Goal: Find specific page/section: Find specific page/section

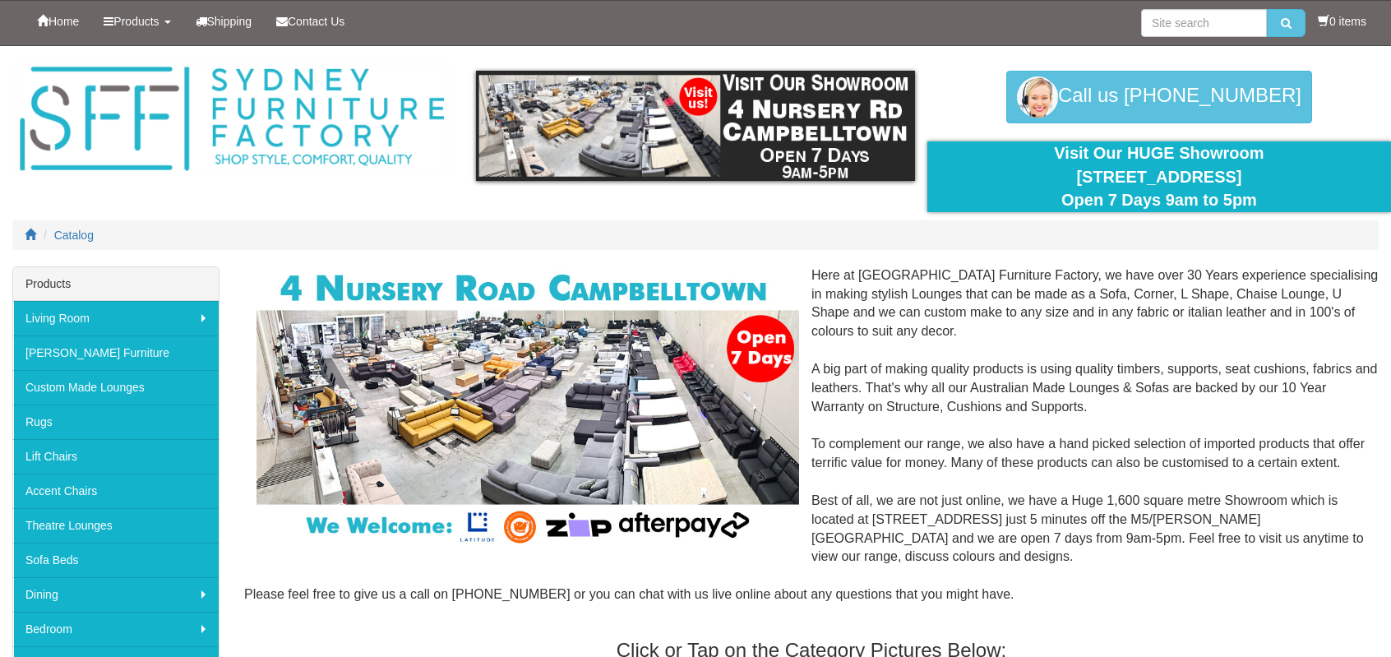
drag, startPoint x: 1052, startPoint y: 174, endPoint x: 1268, endPoint y: 175, distance: 215.4
click at [1268, 175] on div "Visit Our HUGE Showroom 4 Nursery Rd Campbelltown Open 7 Days 9am to 5pm" at bounding box center [1159, 176] width 439 height 71
copy div "[STREET_ADDRESS]"
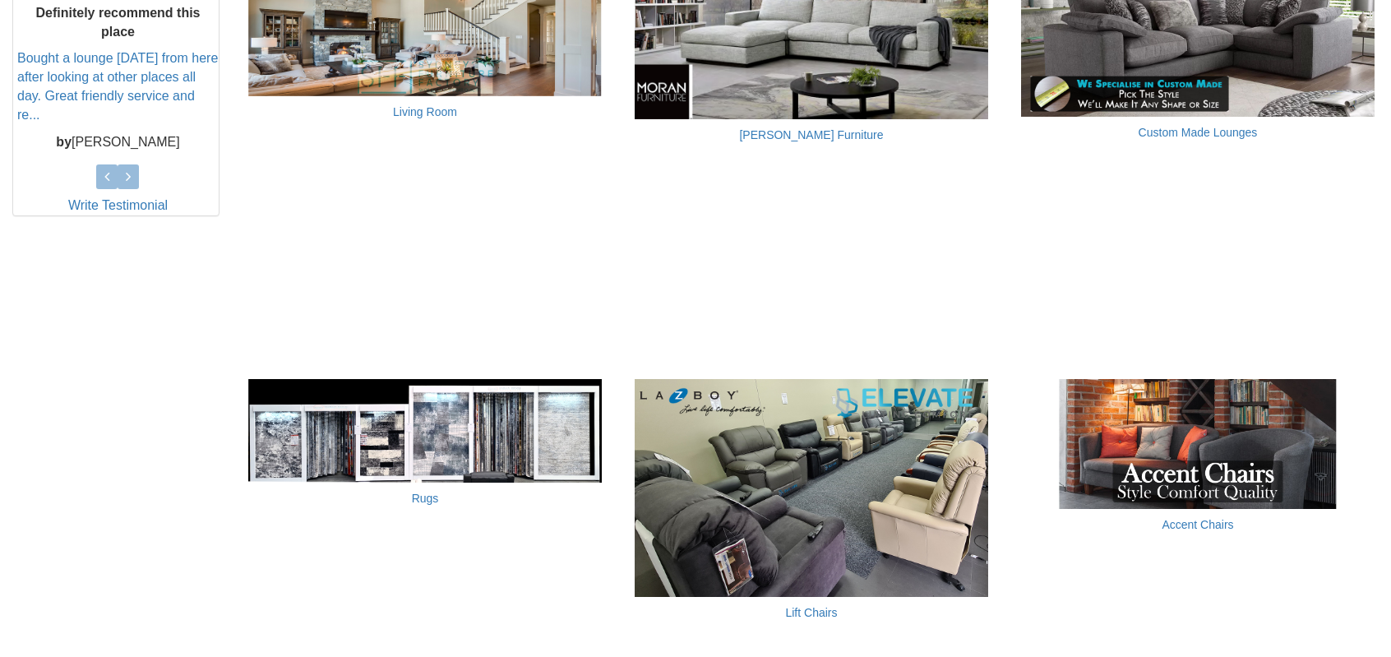
scroll to position [904, 0]
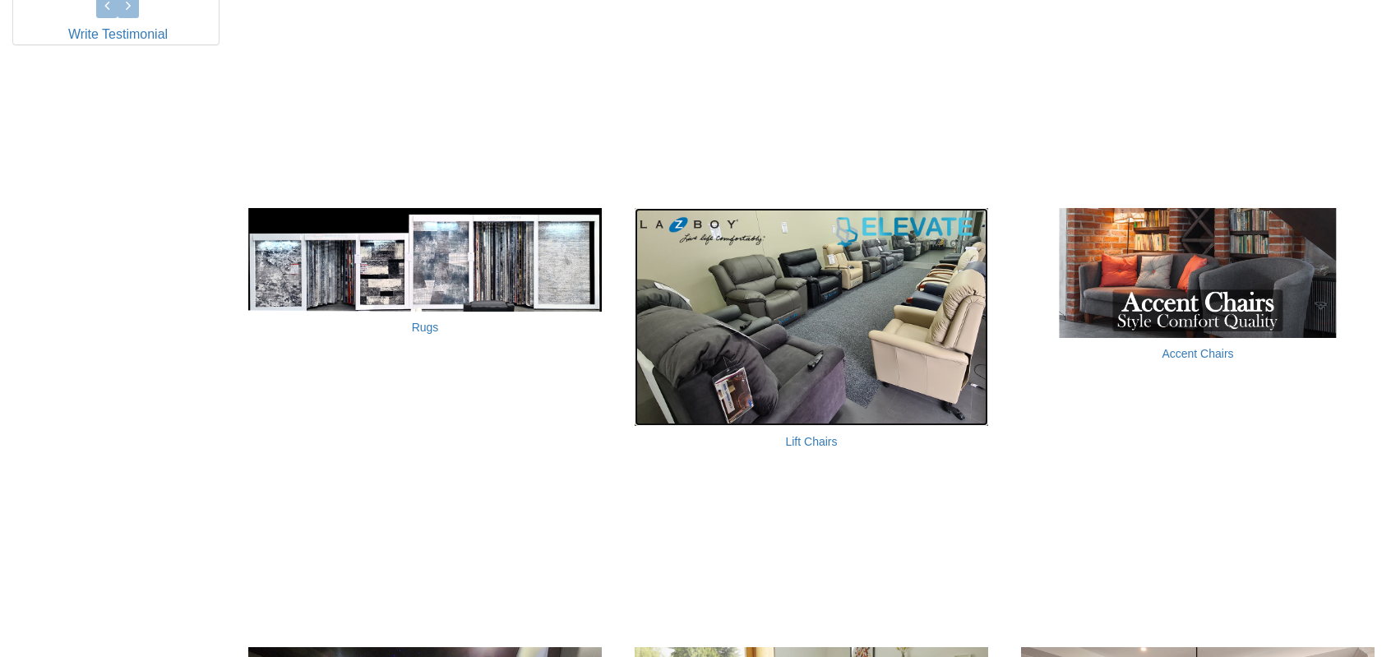
click at [867, 376] on img at bounding box center [811, 317] width 353 height 218
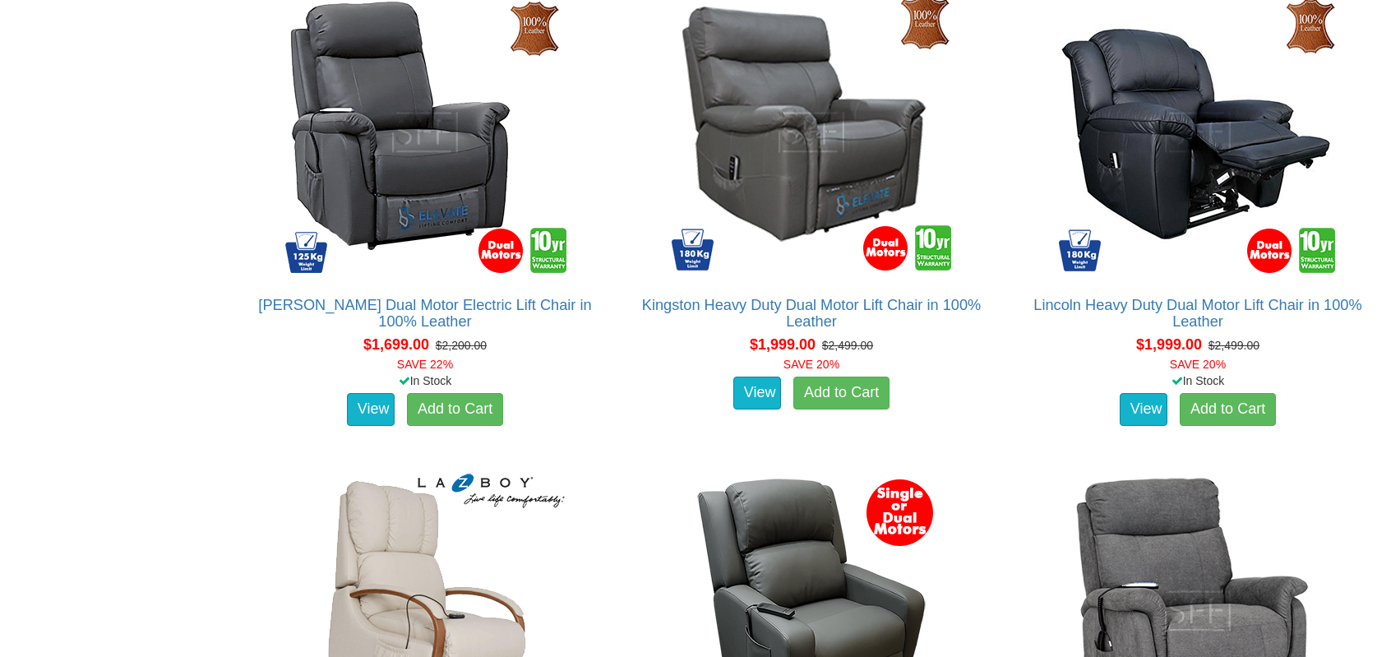
scroll to position [2137, 0]
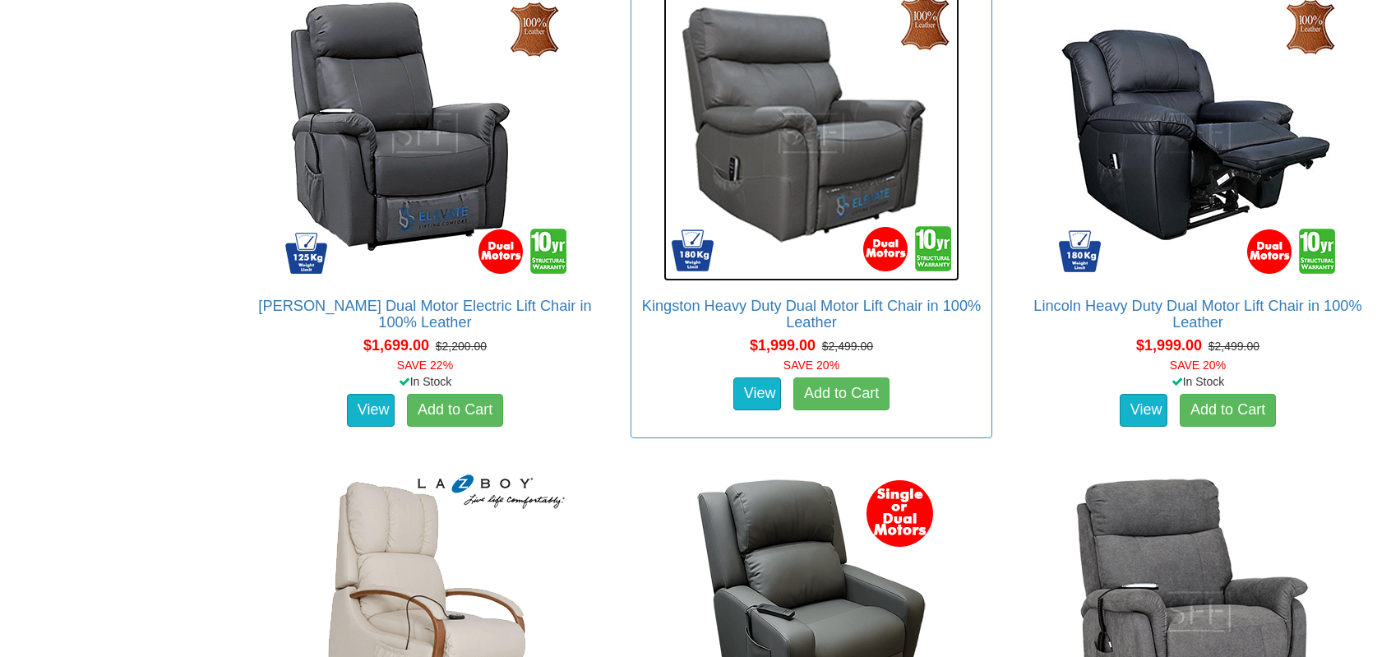
click at [752, 111] on img at bounding box center [811, 133] width 296 height 296
